Goal: Transaction & Acquisition: Purchase product/service

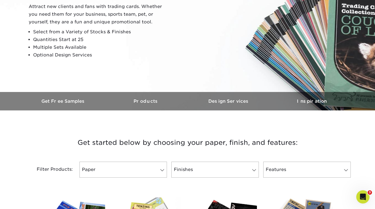
scroll to position [185, 0]
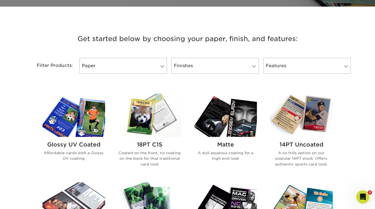
click at [140, 117] on img at bounding box center [149, 115] width 63 height 43
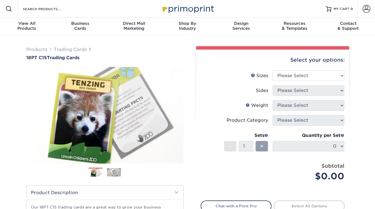
click at [316, 68] on div "Select your options:" at bounding box center [272, 60] width 144 height 21
click at [314, 74] on select "Please Select 2.5" x 3.5"" at bounding box center [308, 76] width 72 height 10
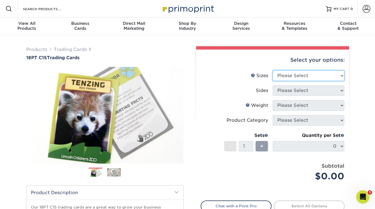
select select "2.50x3.50"
click at [272, 71] on select "Please Select 2.5" x 3.5"" at bounding box center [308, 76] width 72 height 10
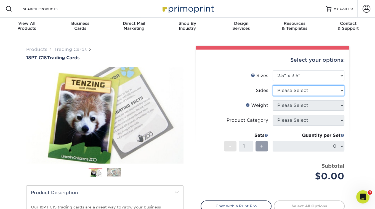
click at [296, 89] on select "Please Select Print Both Sides Print Front Only" at bounding box center [308, 90] width 72 height 10
select select "13abbda7-1d64-4f25-8bb2-c179b224825d"
click at [272, 85] on select "Please Select Print Both Sides Print Front Only" at bounding box center [308, 90] width 72 height 10
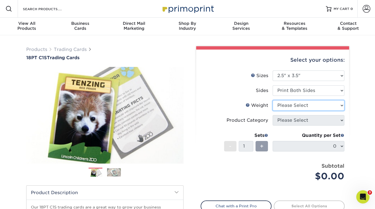
click at [290, 104] on select "Please Select 18PT C1S" at bounding box center [308, 105] width 72 height 10
select select "18PTC1S"
click at [272, 100] on select "Please Select 18PT C1S" at bounding box center [308, 105] width 72 height 10
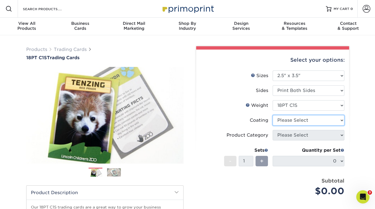
click at [286, 119] on select at bounding box center [308, 120] width 72 height 10
select select "1e8116af-acfc-44b1-83dc-8181aa338834"
click at [272, 115] on select at bounding box center [308, 120] width 72 height 10
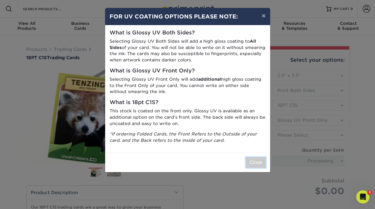
click at [250, 164] on button "Close" at bounding box center [256, 162] width 20 height 10
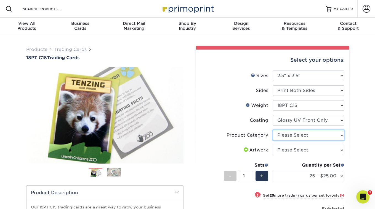
click at [296, 134] on select "Please Select Trading Cards" at bounding box center [308, 135] width 72 height 10
select select "c2f9bce9-36c2-409d-b101-c29d9d031e18"
click at [272, 130] on select "Please Select Trading Cards" at bounding box center [308, 135] width 72 height 10
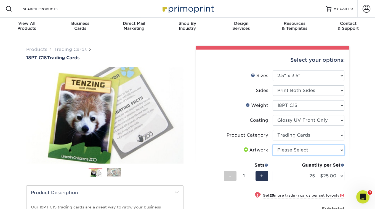
click at [291, 149] on select "Please Select I will upload files I need a design - $100" at bounding box center [308, 150] width 72 height 10
select select "upload"
click at [272, 145] on select "Please Select I will upload files I need a design - $100" at bounding box center [308, 150] width 72 height 10
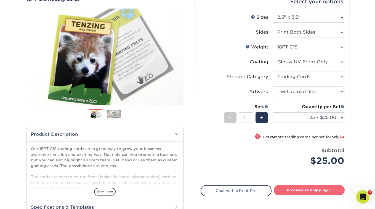
click at [301, 186] on link "Proceed to Shipping" at bounding box center [308, 190] width 71 height 10
type input "Set 1"
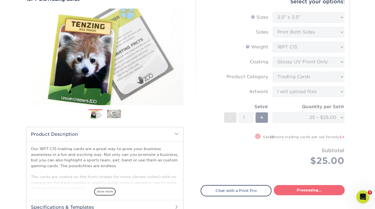
select select "08588386-0599-420e-8c79-4535039915a0"
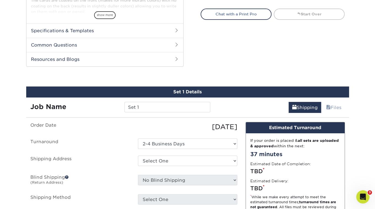
scroll to position [274, 0]
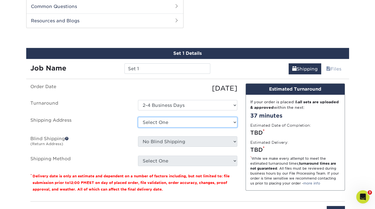
click at [218, 120] on select "Select One + Add New Address - Login" at bounding box center [187, 122] width 99 height 10
select select "newaddress"
click at [138, 117] on select "Select One + Add New Address - Login" at bounding box center [187, 122] width 99 height 10
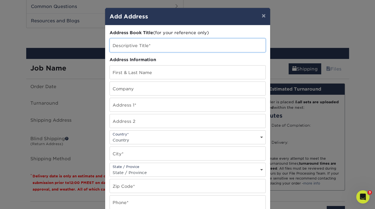
click at [149, 48] on input "text" at bounding box center [187, 46] width 155 height 14
type input "[PERSON_NAME] The Cat Presents"
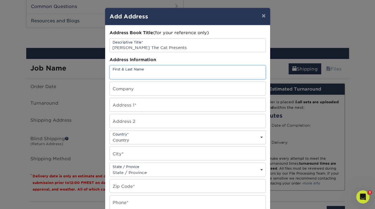
click at [157, 69] on input "text" at bounding box center [187, 73] width 155 height 14
type input "[PERSON_NAME]"
type input "[PERSON_NAME] The Cat Presents"
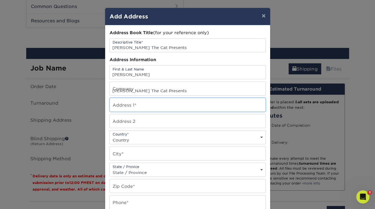
type input "[STREET_ADDRESS]"
select select "US"
type input "[GEOGRAPHIC_DATA]"
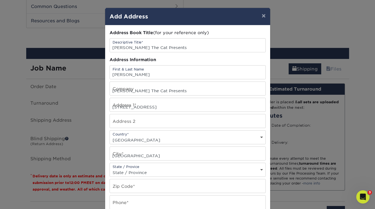
select select "CA"
type input "90042-2438"
type input "3236836711"
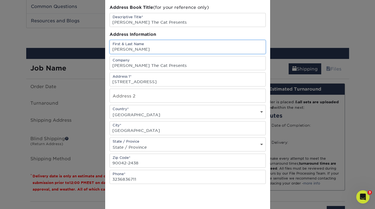
scroll to position [49, 0]
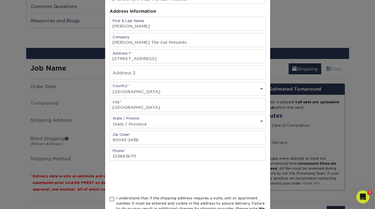
click at [112, 197] on span at bounding box center [111, 199] width 5 height 5
click at [0, 0] on input "I understand that if the shipping address requires a suite, unit or apartment n…" at bounding box center [0, 0] width 0 height 0
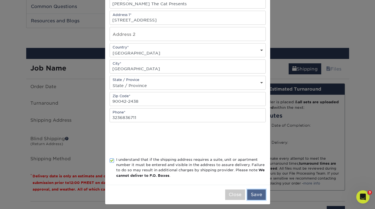
click at [255, 195] on button "Save" at bounding box center [256, 195] width 18 height 10
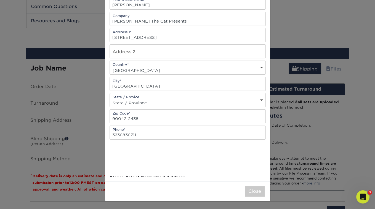
scroll to position [0, 0]
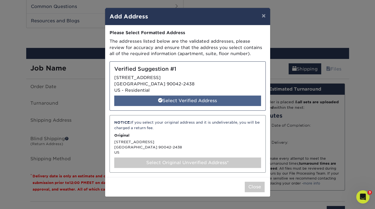
click at [219, 102] on div "Select Verified Address" at bounding box center [187, 101] width 147 height 10
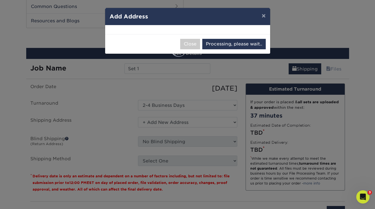
select select "286212"
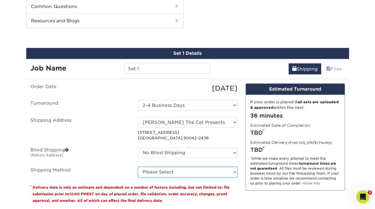
click at [186, 170] on select "Please Select 3 Day Shipping Service (+$16.70) Ground Shipping (+$16.92) 2 Day …" at bounding box center [187, 172] width 99 height 10
select select "03"
click at [138, 167] on select "Please Select 3 Day Shipping Service (+$16.70) Ground Shipping (+$16.92) 2 Day …" at bounding box center [187, 172] width 99 height 10
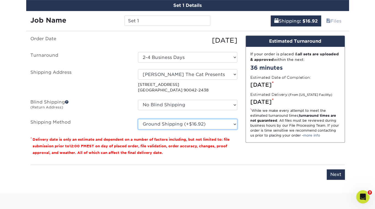
scroll to position [348, 0]
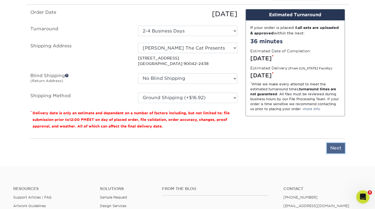
click at [334, 147] on input "Next" at bounding box center [335, 148] width 18 height 10
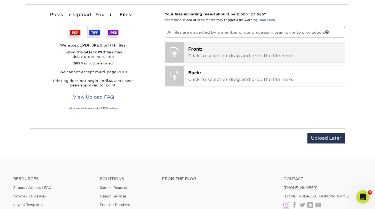
click at [197, 47] on span "Front:" at bounding box center [195, 49] width 14 height 5
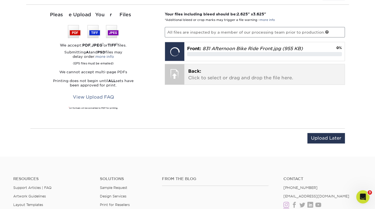
click at [197, 65] on div "Back: Click to select or drag and drop the file here. Choose file" at bounding box center [264, 74] width 160 height 20
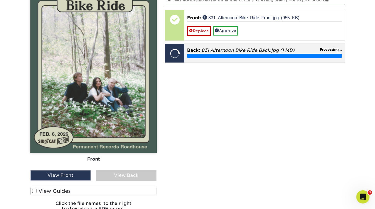
scroll to position [389, 0]
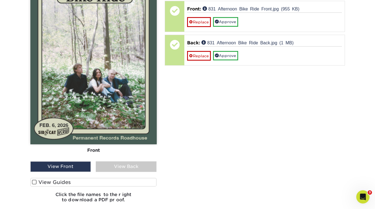
click at [34, 180] on span at bounding box center [34, 182] width 5 height 5
click at [0, 0] on input "View Guides" at bounding box center [0, 0] width 0 height 0
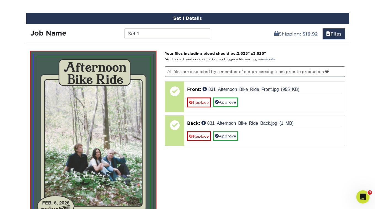
scroll to position [304, 0]
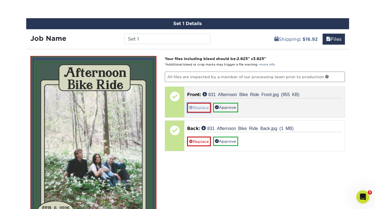
click at [192, 108] on link "Replace" at bounding box center [199, 108] width 24 height 10
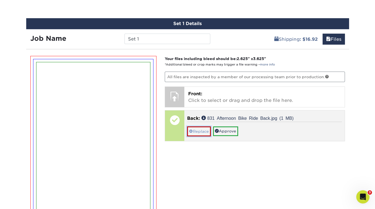
click at [195, 128] on link "Replace" at bounding box center [199, 132] width 24 height 10
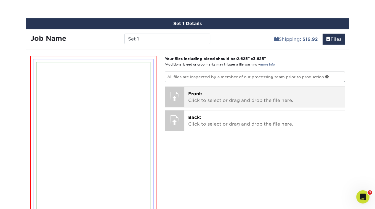
click at [200, 91] on span "Front:" at bounding box center [195, 93] width 14 height 5
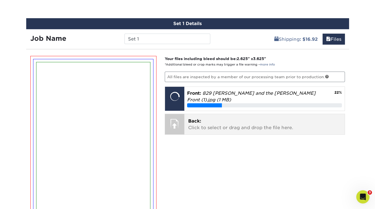
click at [194, 119] on span "Back:" at bounding box center [194, 121] width 13 height 5
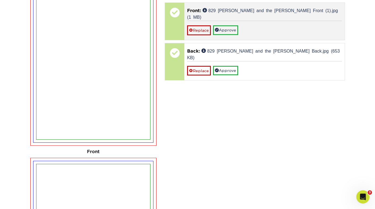
scroll to position [397, 0]
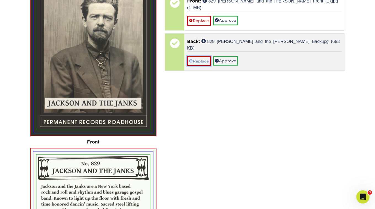
click at [203, 56] on link "Replace" at bounding box center [199, 61] width 24 height 10
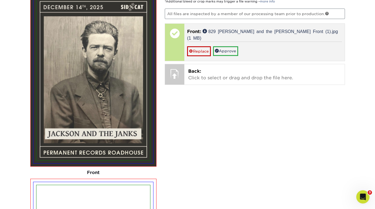
scroll to position [347, 0]
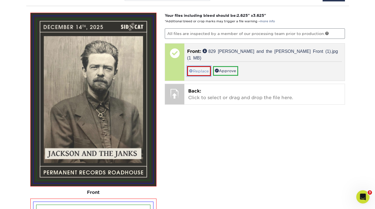
click at [198, 66] on link "Replace" at bounding box center [199, 71] width 24 height 10
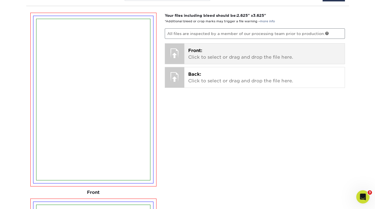
click at [192, 49] on span "Front:" at bounding box center [195, 50] width 14 height 5
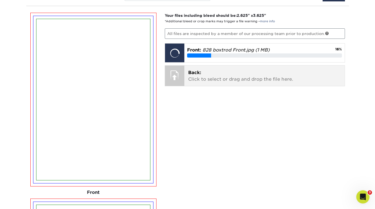
click at [195, 70] on span "Back:" at bounding box center [194, 72] width 13 height 5
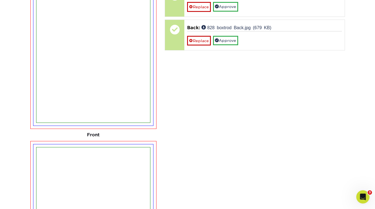
scroll to position [399, 0]
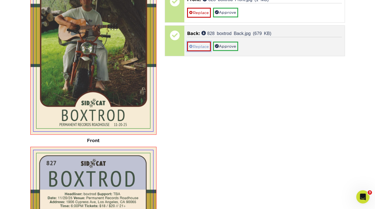
click at [198, 46] on link "Replace" at bounding box center [199, 47] width 24 height 10
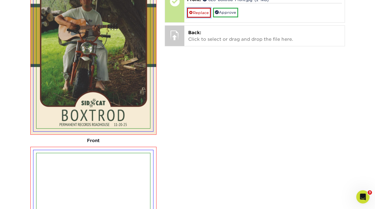
click at [201, 10] on link "Replace" at bounding box center [199, 13] width 24 height 10
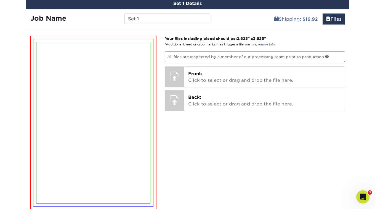
scroll to position [293, 0]
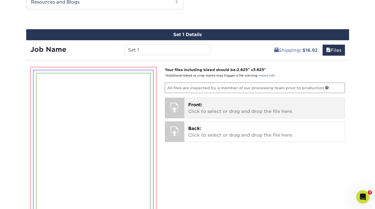
click at [190, 108] on p "Front: Click to select or drag and drop the file here." at bounding box center [264, 108] width 152 height 13
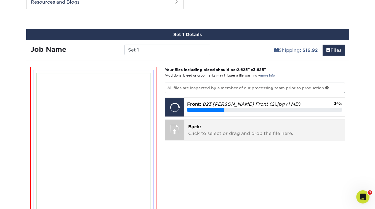
click at [196, 120] on div "Back: Click to select or drag and drop the file here. Choose file 831 Afternoon…" at bounding box center [264, 130] width 160 height 20
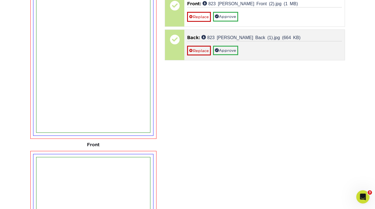
scroll to position [374, 0]
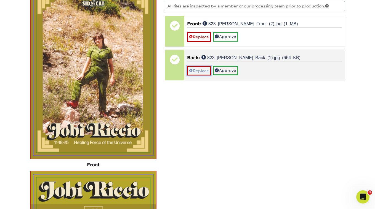
click at [197, 68] on link "Replace" at bounding box center [199, 71] width 24 height 10
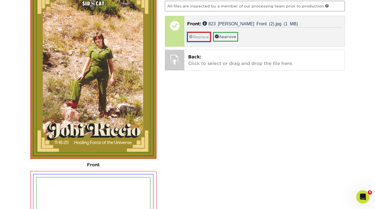
click at [198, 35] on link "Replace" at bounding box center [199, 37] width 24 height 10
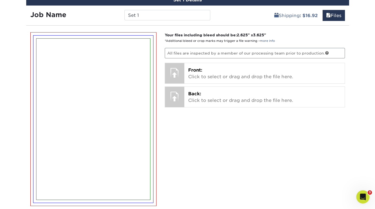
scroll to position [304, 0]
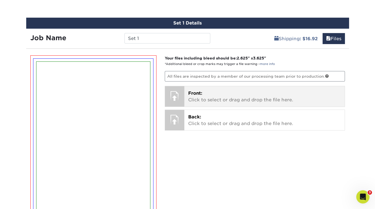
click at [195, 91] on span "Front:" at bounding box center [195, 93] width 14 height 5
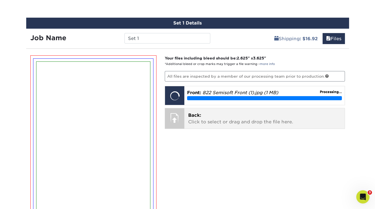
click at [190, 118] on p "Back: Click to select or drag and drop the file here." at bounding box center [264, 118] width 152 height 13
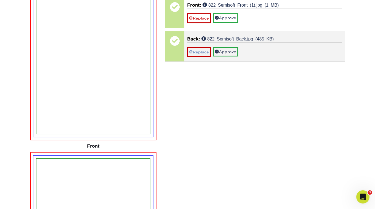
scroll to position [330, 0]
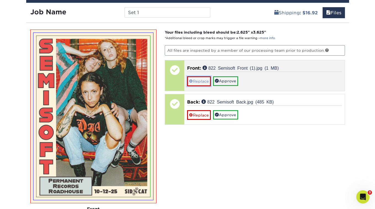
click at [202, 81] on link "Replace" at bounding box center [199, 81] width 24 height 10
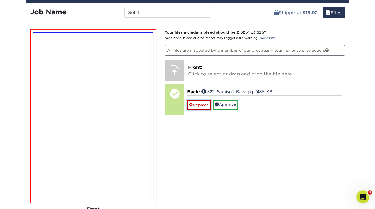
click at [200, 103] on link "Replace" at bounding box center [199, 105] width 24 height 10
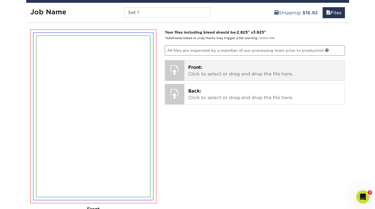
click at [195, 65] on span "Front:" at bounding box center [195, 67] width 14 height 5
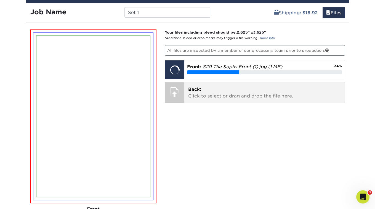
click at [196, 87] on span "Back:" at bounding box center [194, 89] width 13 height 5
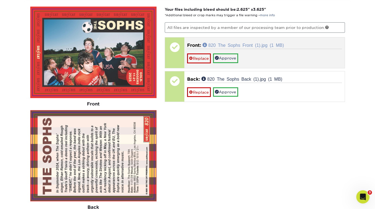
scroll to position [357, 0]
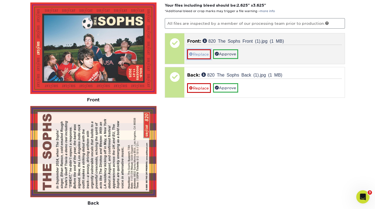
click at [200, 51] on link "Replace" at bounding box center [199, 54] width 24 height 10
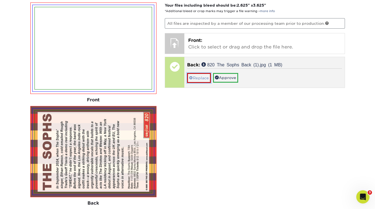
click at [198, 73] on link "Replace" at bounding box center [199, 78] width 24 height 10
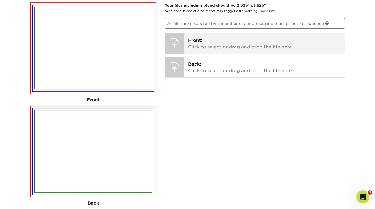
click at [199, 34] on div "Front: Click to select or drag and drop the file here. Choose file 831 Afternoo…" at bounding box center [264, 43] width 160 height 20
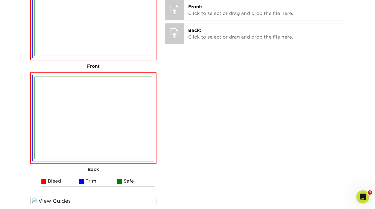
scroll to position [389, 0]
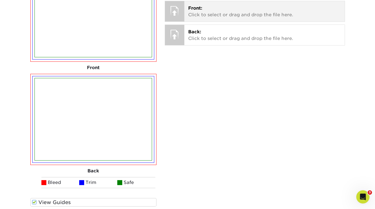
click at [197, 6] on span "Front:" at bounding box center [195, 8] width 14 height 5
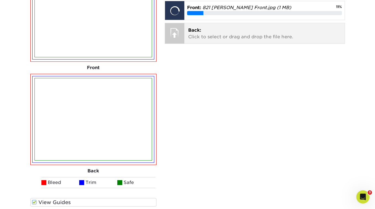
click at [196, 32] on p "Back: Click to select or drag and drop the file here." at bounding box center [264, 33] width 152 height 13
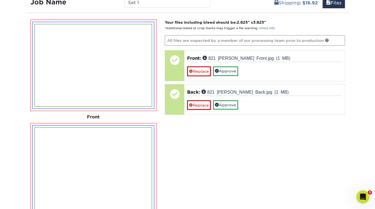
scroll to position [337, 0]
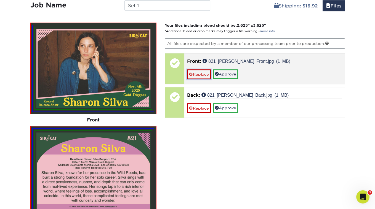
click at [206, 69] on link "Replace" at bounding box center [199, 74] width 24 height 10
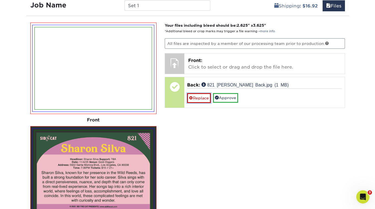
click at [202, 96] on link "Replace" at bounding box center [199, 98] width 24 height 10
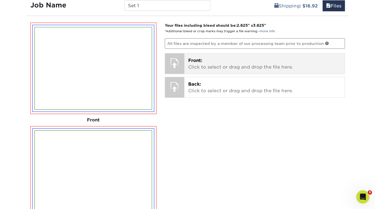
click at [199, 58] on span "Front:" at bounding box center [195, 60] width 14 height 5
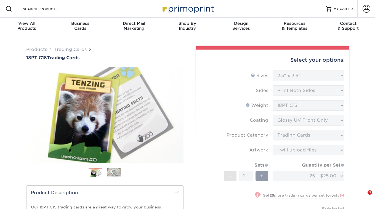
select select "2.50x3.50"
select select "c2f9bce9-36c2-409d-b101-c29d9d031e18"
select select "upload"
